Goal: Task Accomplishment & Management: Manage account settings

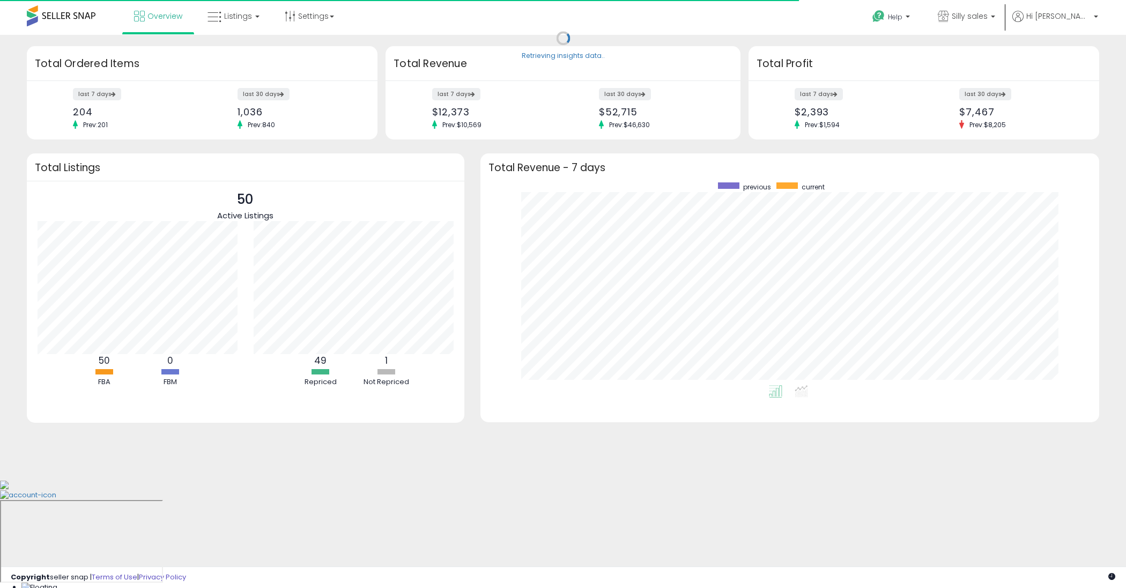
scroll to position [203, 597]
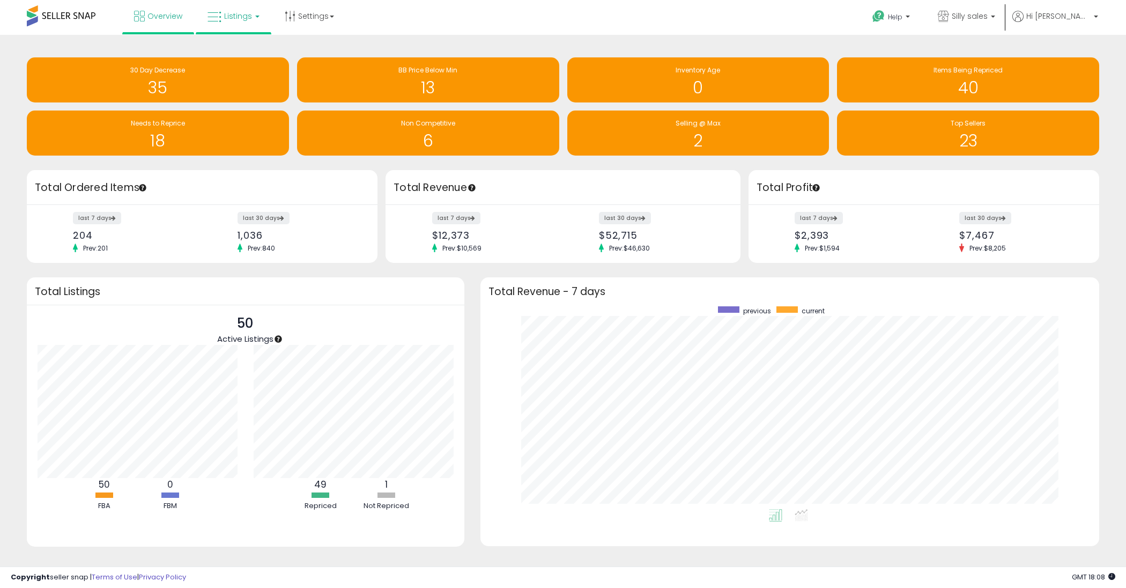
click at [227, 23] on link "Listings" at bounding box center [234, 16] width 68 height 32
click at [239, 51] on icon at bounding box center [241, 53] width 47 height 14
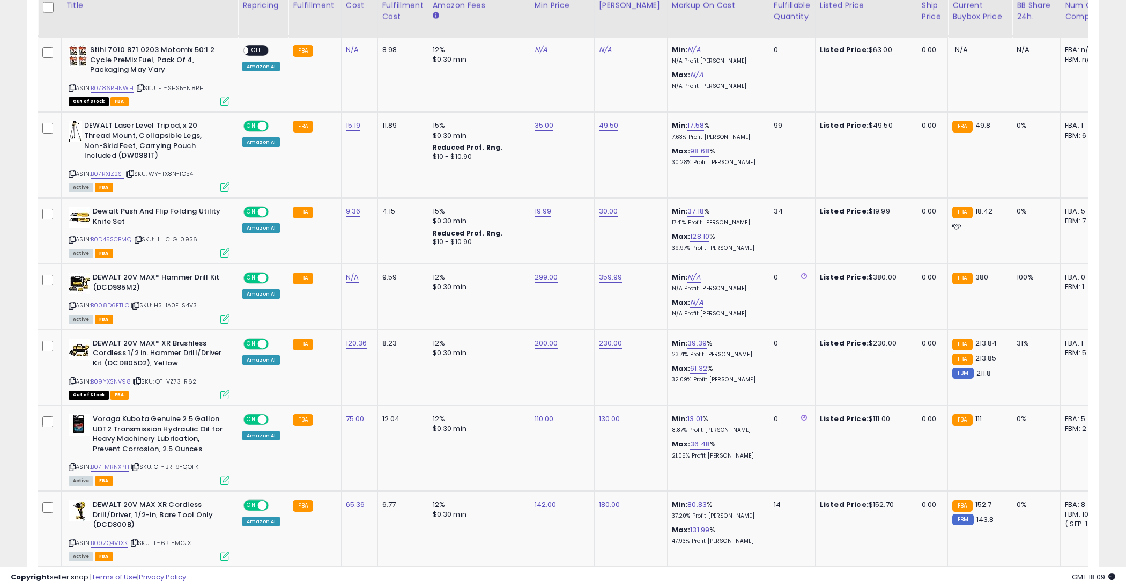
scroll to position [747, 0]
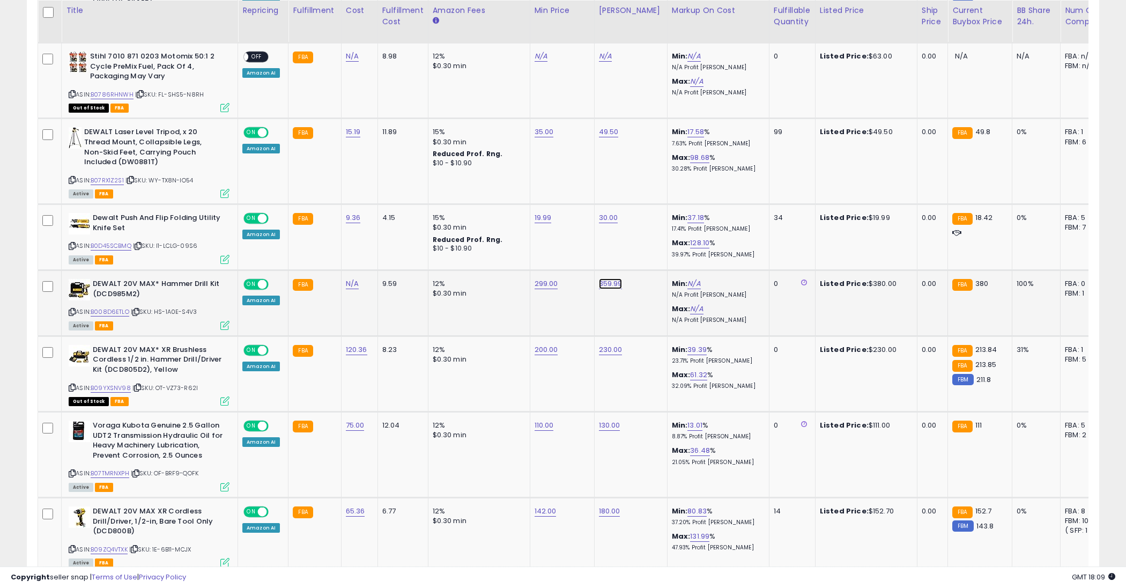
type input "***"
click button "submit" at bounding box center [640, 256] width 18 height 16
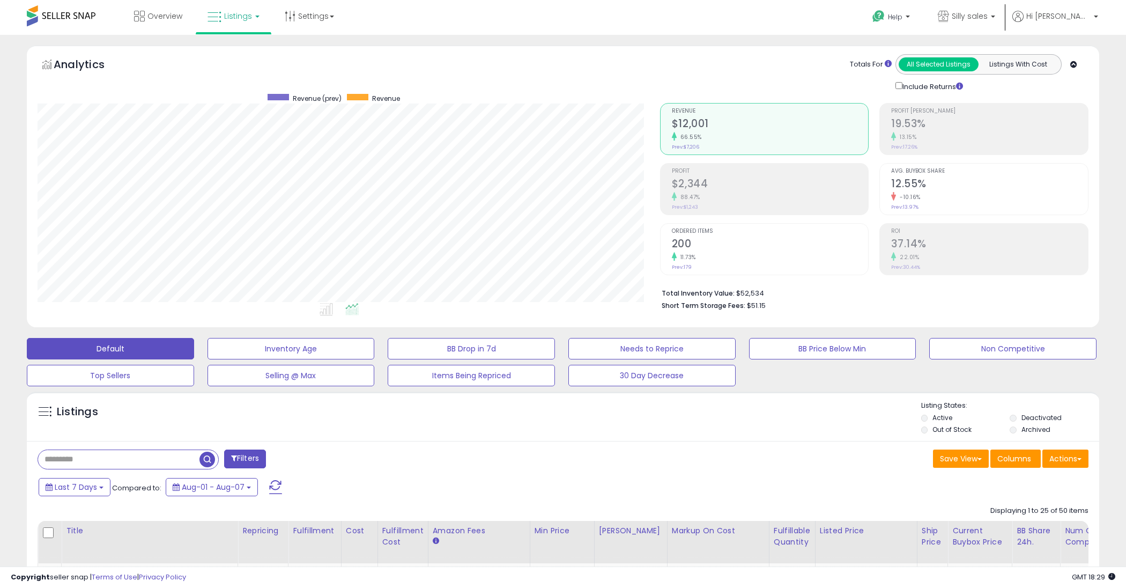
click at [228, 17] on span "Listings" at bounding box center [238, 16] width 28 height 11
click at [233, 54] on icon at bounding box center [241, 53] width 47 height 14
